Goal: Book appointment/travel/reservation

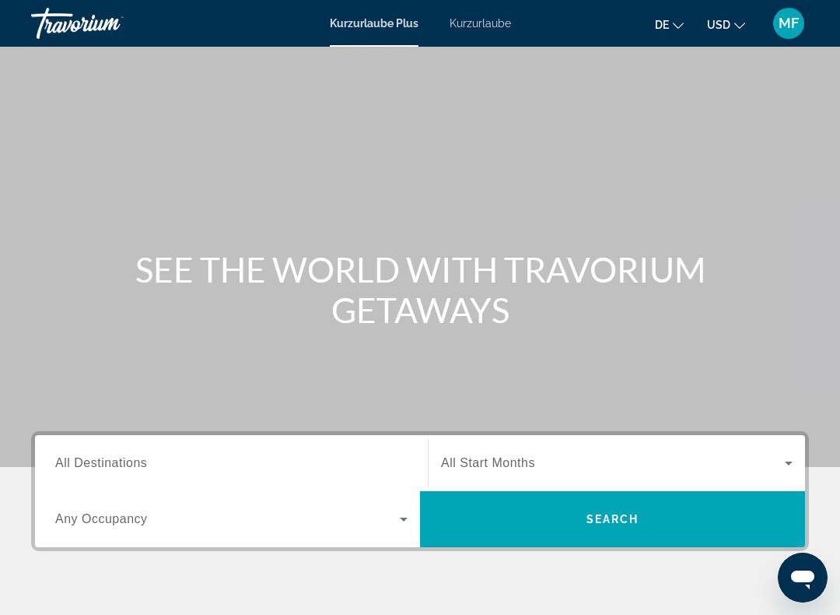
click at [180, 482] on div "Such-Widget" at bounding box center [231, 463] width 352 height 44
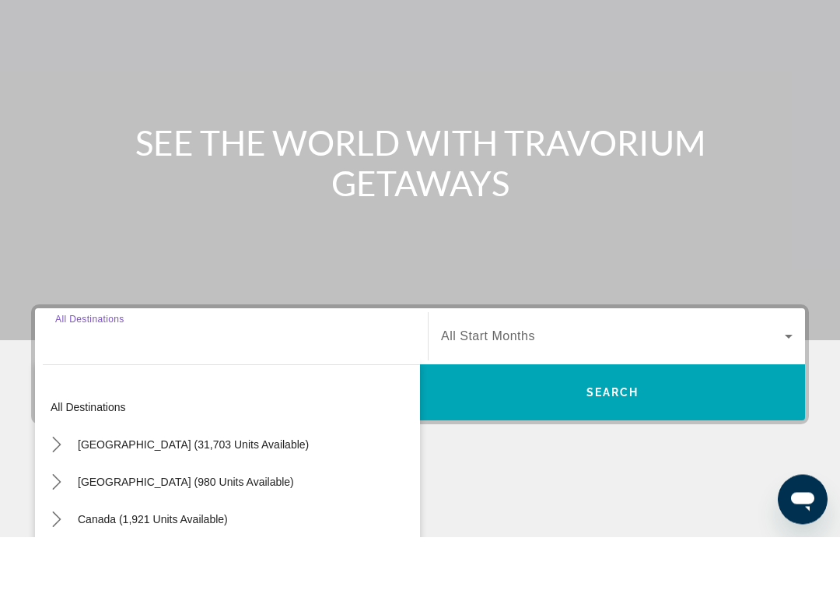
scroll to position [282, 0]
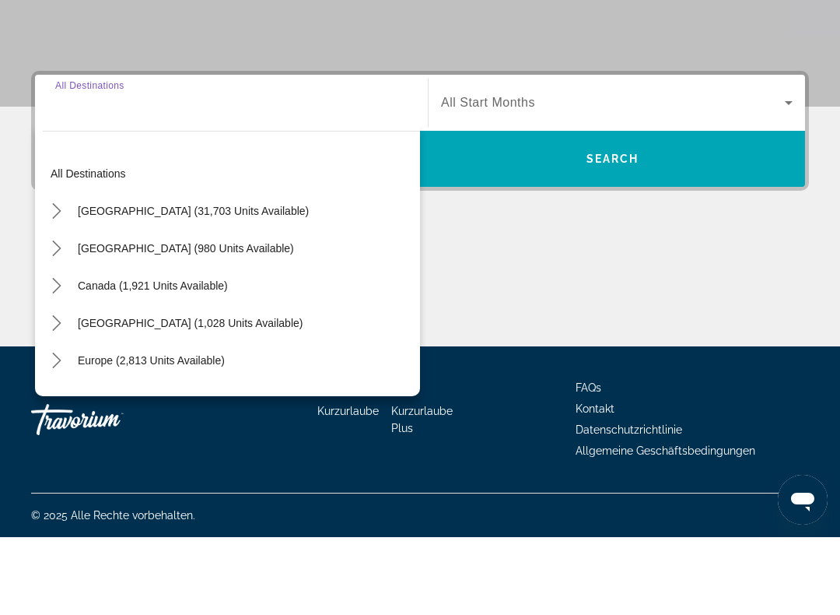
click at [168, 432] on span "Europe (2,813 units available)" at bounding box center [151, 438] width 147 height 12
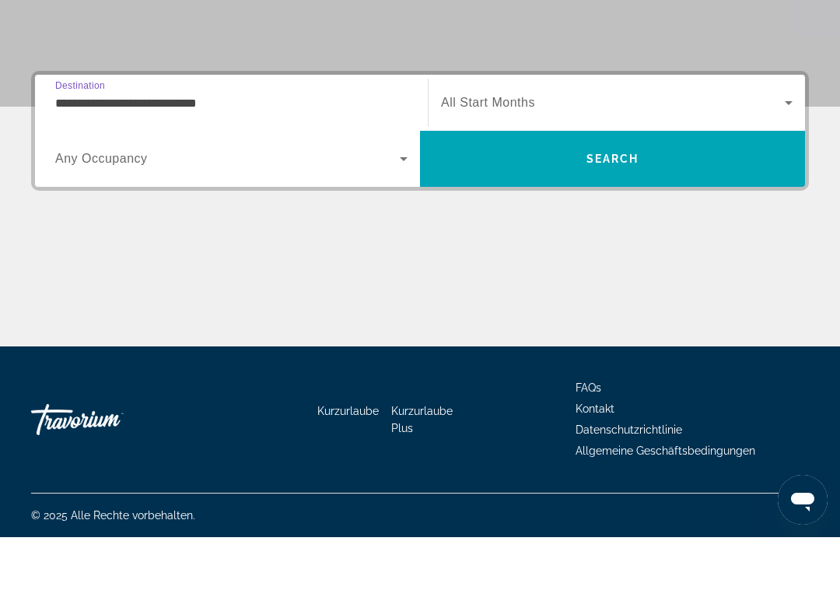
click at [355, 172] on input "**********" at bounding box center [231, 181] width 352 height 19
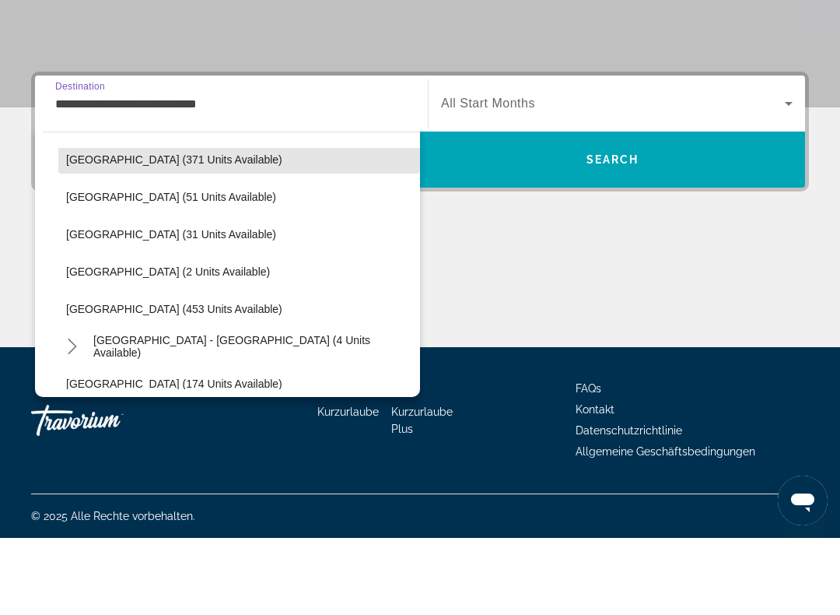
scroll to position [582, 0]
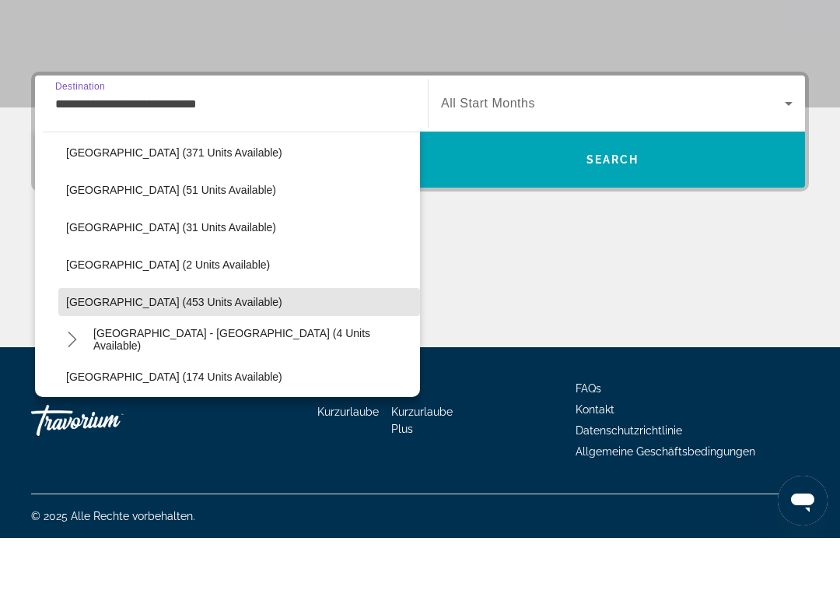
click at [177, 373] on span "[GEOGRAPHIC_DATA] (453 units available)" at bounding box center [174, 379] width 216 height 12
type input "**********"
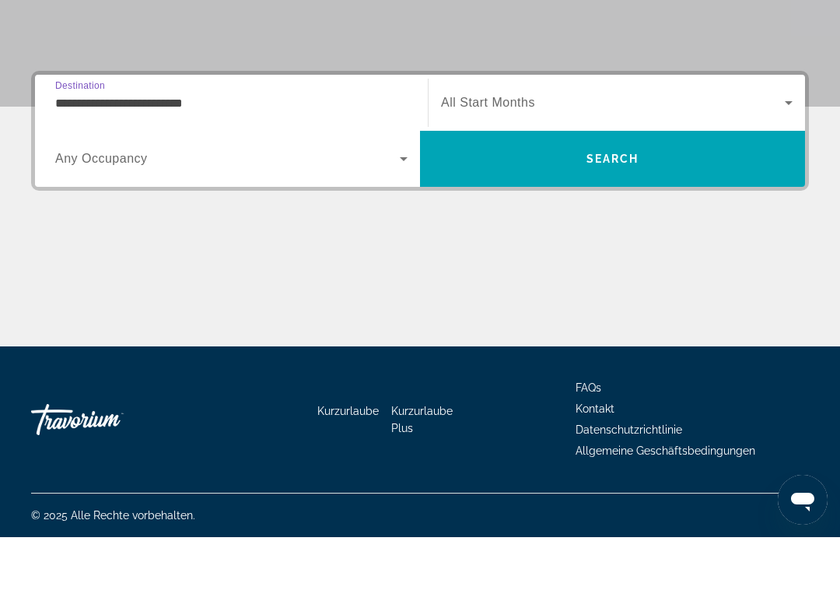
click at [395, 227] on icon "Such-Widget" at bounding box center [403, 236] width 19 height 19
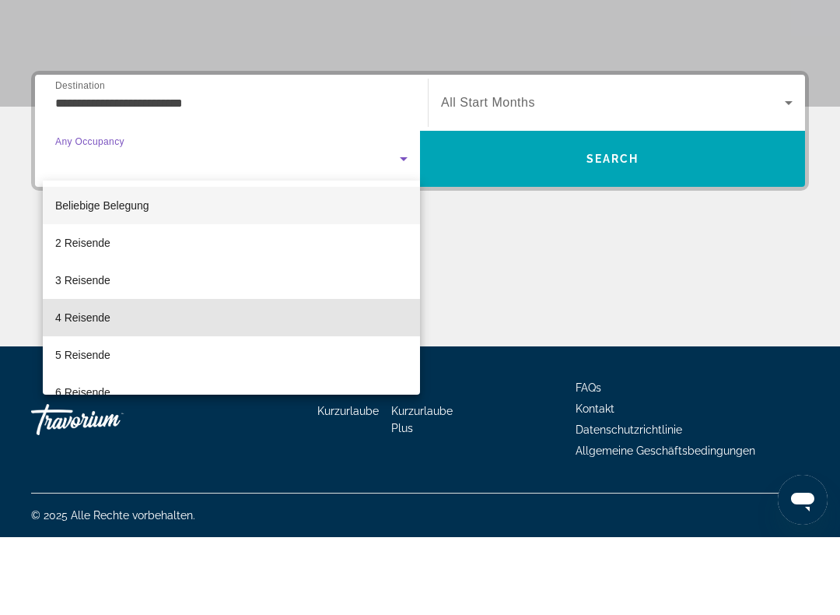
click at [189, 376] on mat-option "4 Reisende" at bounding box center [231, 394] width 377 height 37
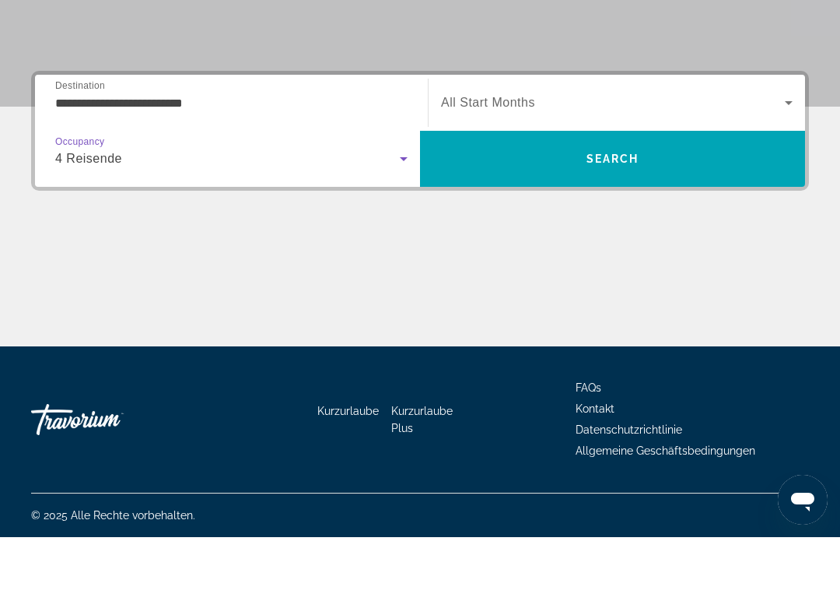
click at [390, 227] on div "4 Reisende" at bounding box center [227, 236] width 345 height 19
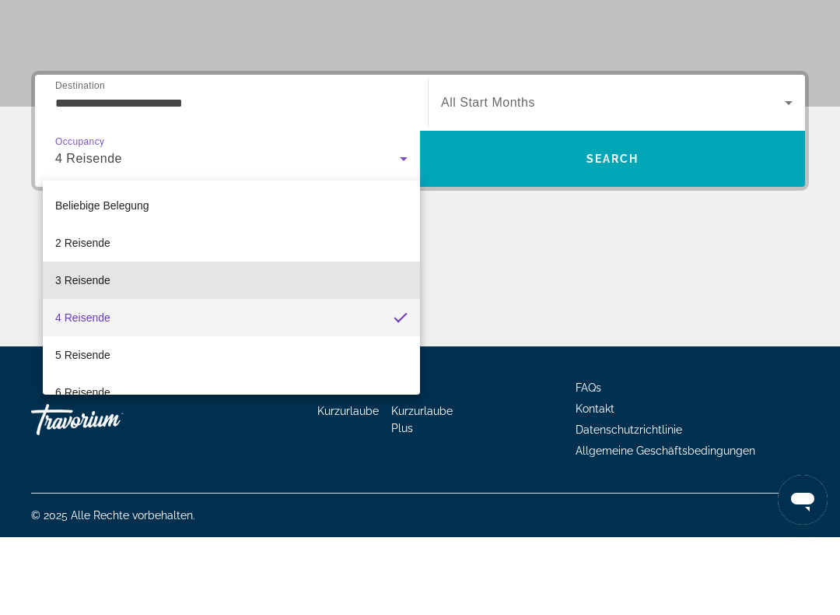
click at [178, 339] on mat-option "3 Reisende" at bounding box center [231, 357] width 377 height 37
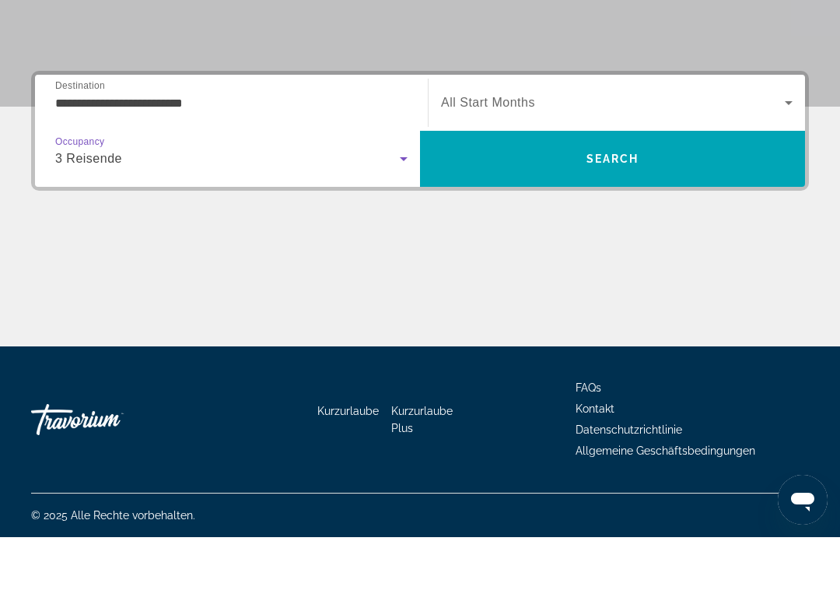
click at [747, 159] on div "Such-Widget" at bounding box center [617, 181] width 352 height 44
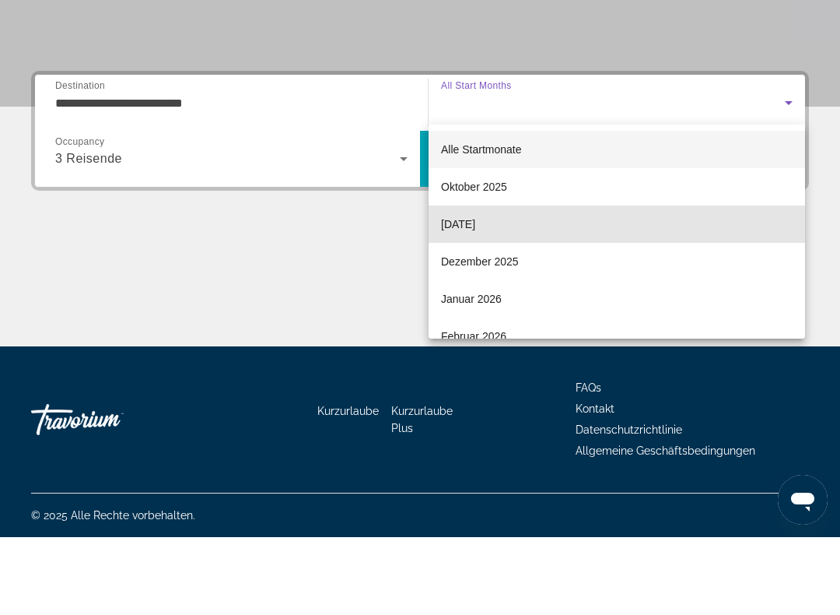
click at [475, 296] on font "[DATE]" at bounding box center [458, 302] width 34 height 12
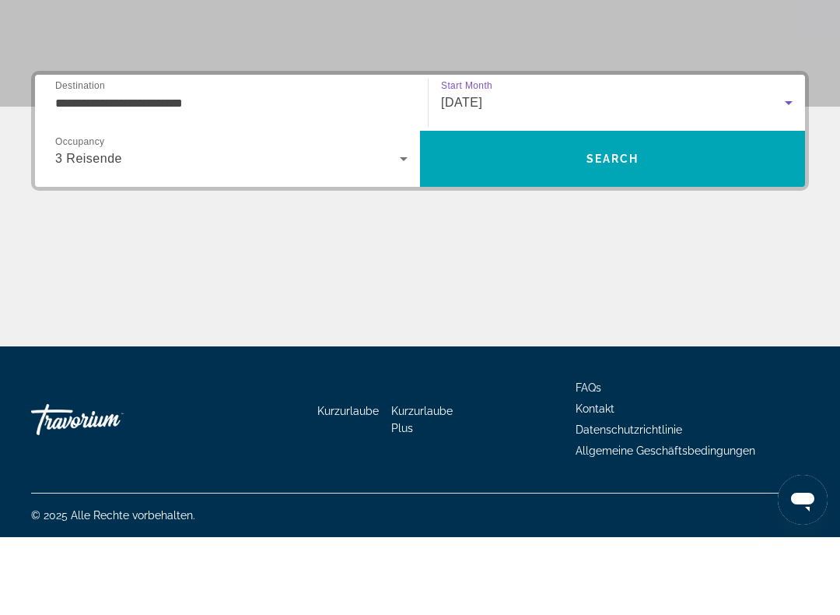
click at [730, 171] on div "[DATE]" at bounding box center [613, 180] width 344 height 19
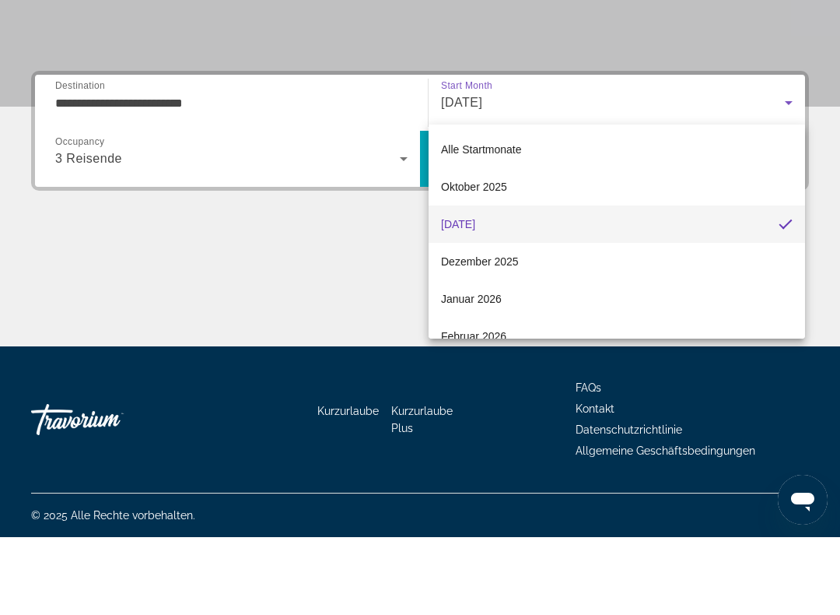
click at [549, 246] on mat-option "Oktober 2025" at bounding box center [617, 264] width 376 height 37
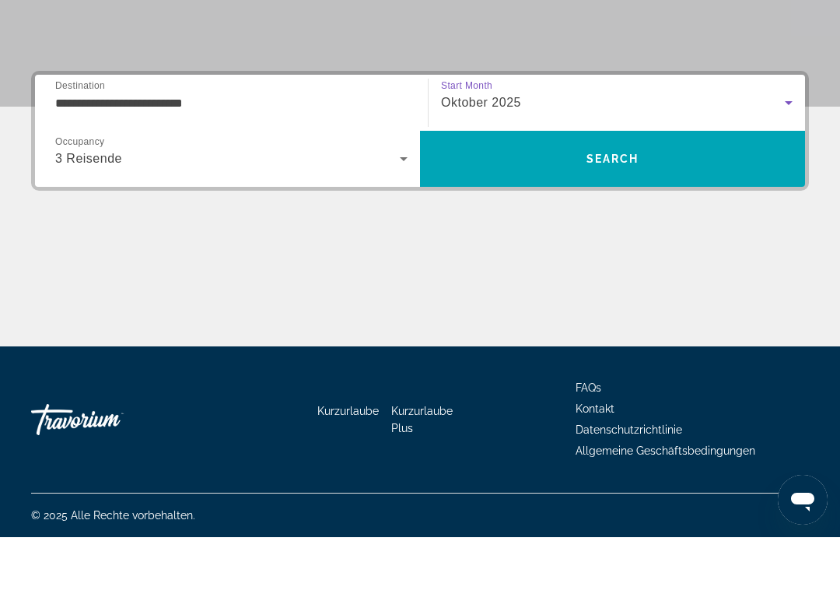
click at [605, 218] on span "Suchen" at bounding box center [612, 236] width 385 height 37
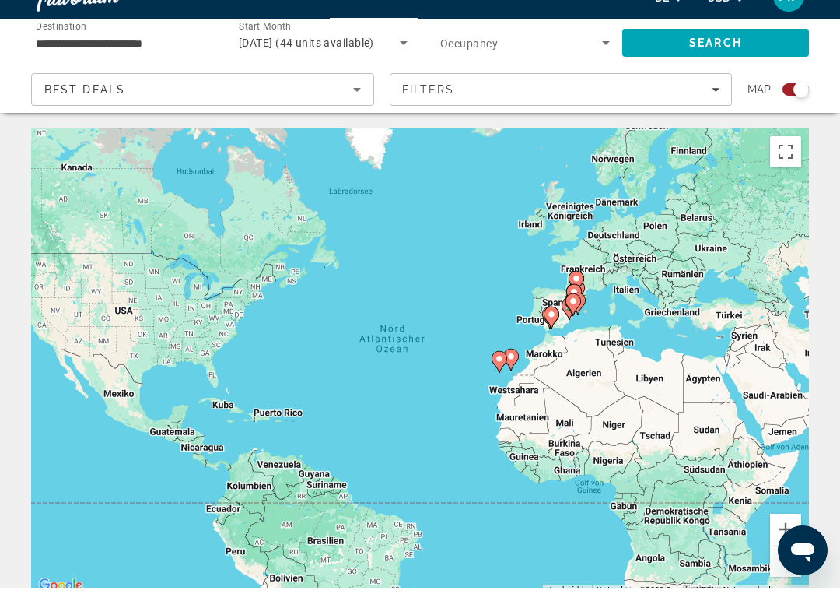
click at [800, 109] on div "Search widget" at bounding box center [801, 117] width 16 height 16
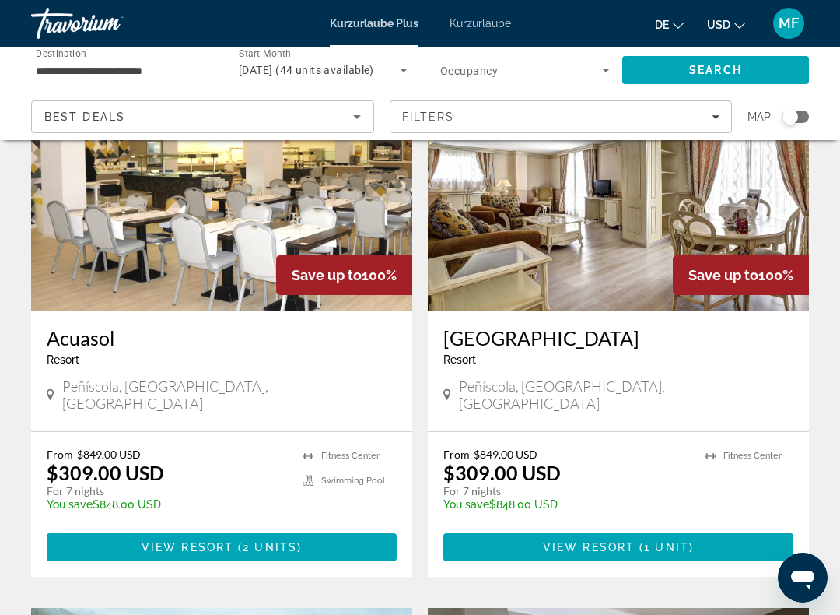
scroll to position [130, 0]
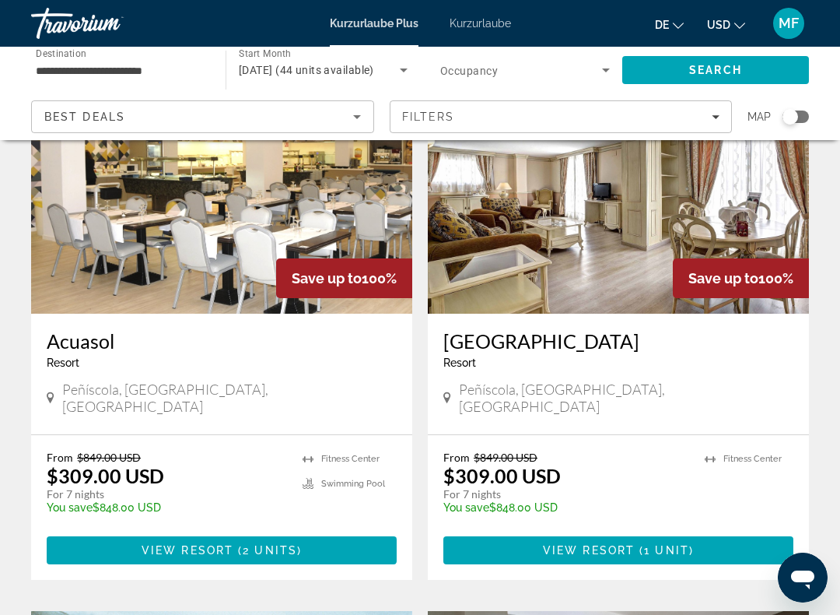
click at [265, 221] on img "Hauptinhalt" at bounding box center [221, 189] width 381 height 249
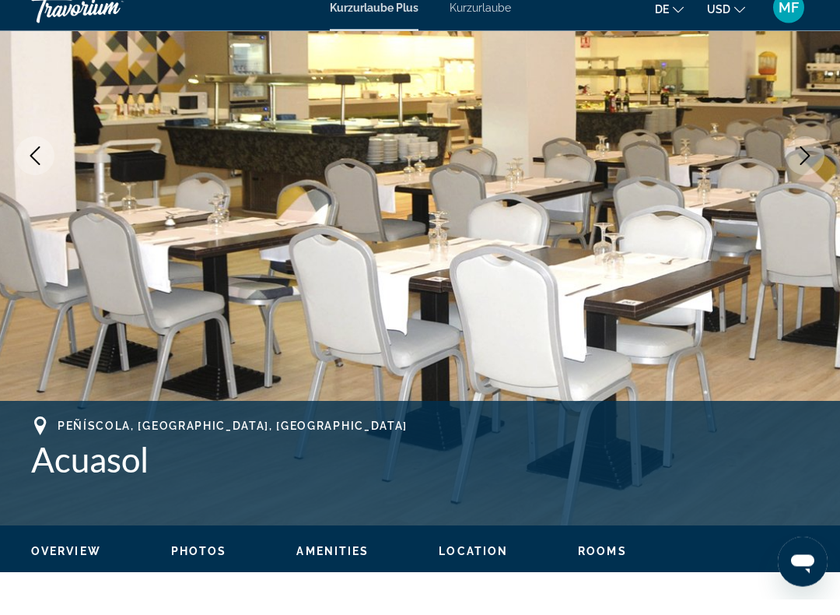
scroll to position [245, 0]
click at [800, 162] on icon "Next image" at bounding box center [805, 171] width 19 height 19
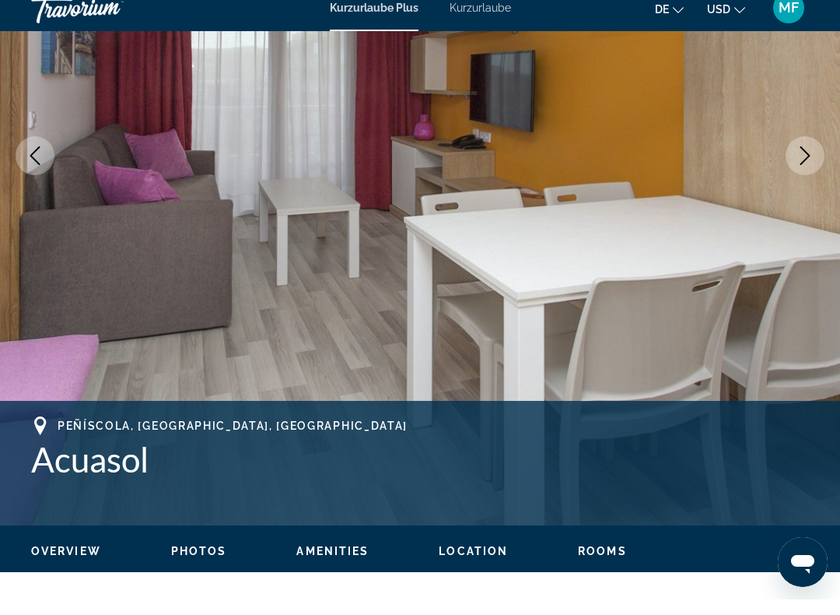
click at [800, 162] on icon "Next image" at bounding box center [805, 171] width 19 height 19
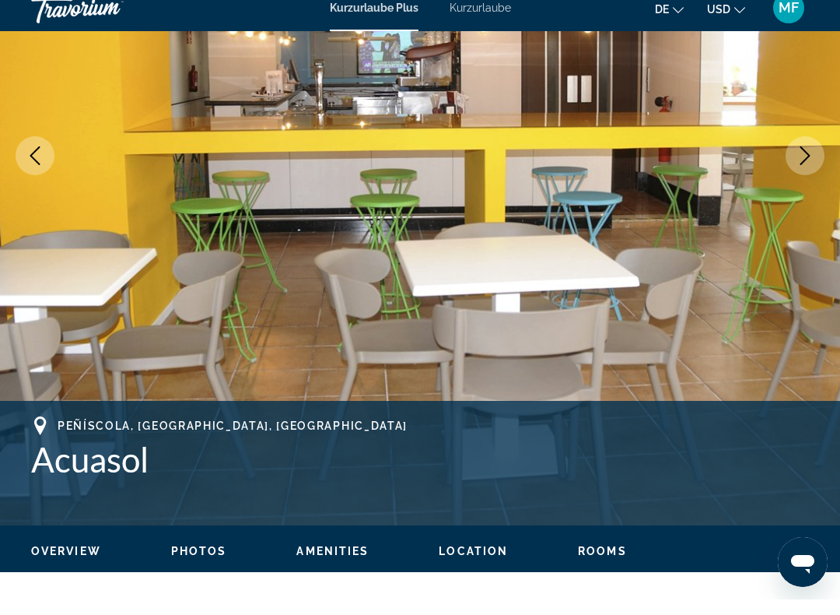
click at [806, 162] on icon "Next image" at bounding box center [805, 171] width 10 height 19
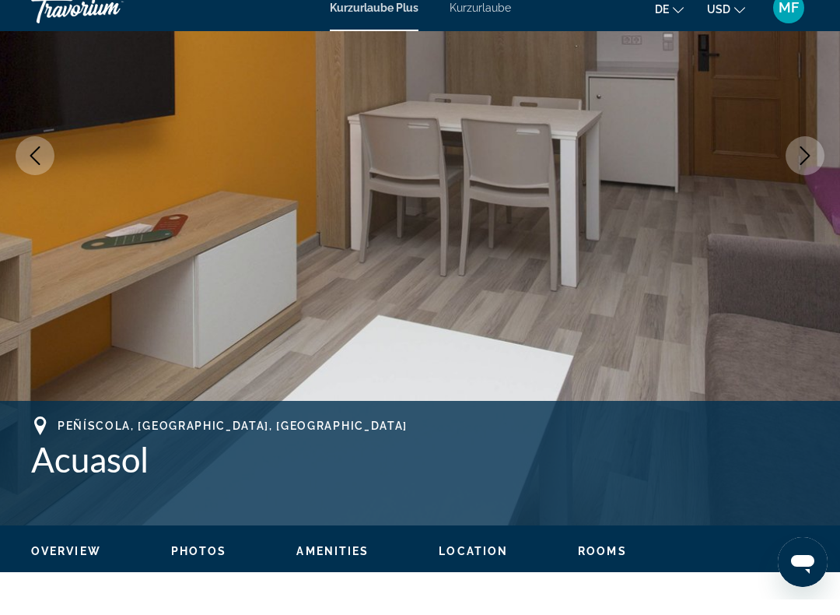
click at [820, 140] on img "Hauptinhalt" at bounding box center [420, 171] width 840 height 739
click at [795, 163] on button "Next image" at bounding box center [805, 171] width 39 height 39
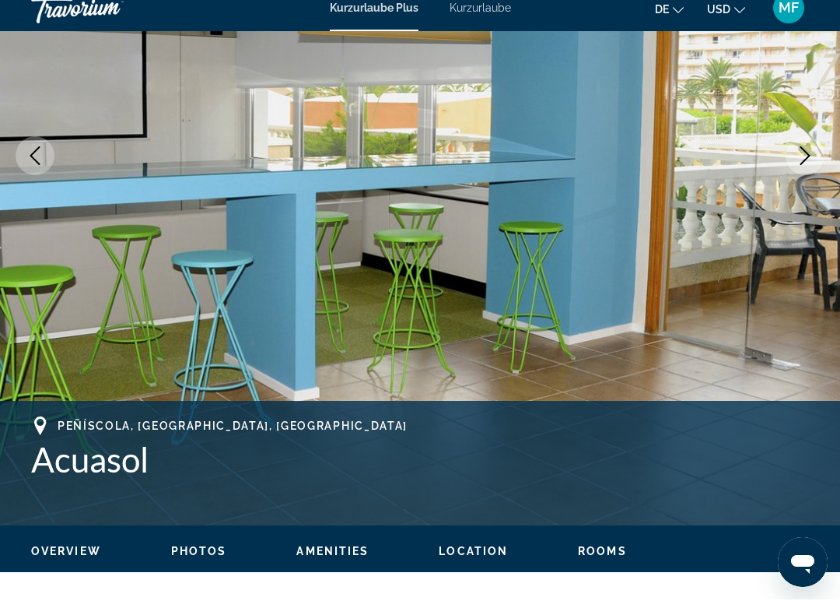
click at [807, 162] on icon "Next image" at bounding box center [805, 171] width 19 height 19
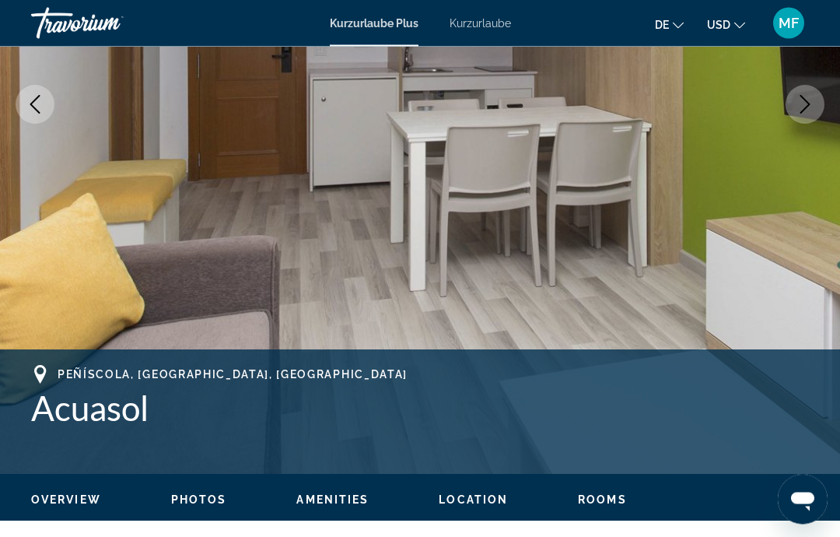
scroll to position [303, 0]
